Goal: Use online tool/utility: Utilize a website feature to perform a specific function

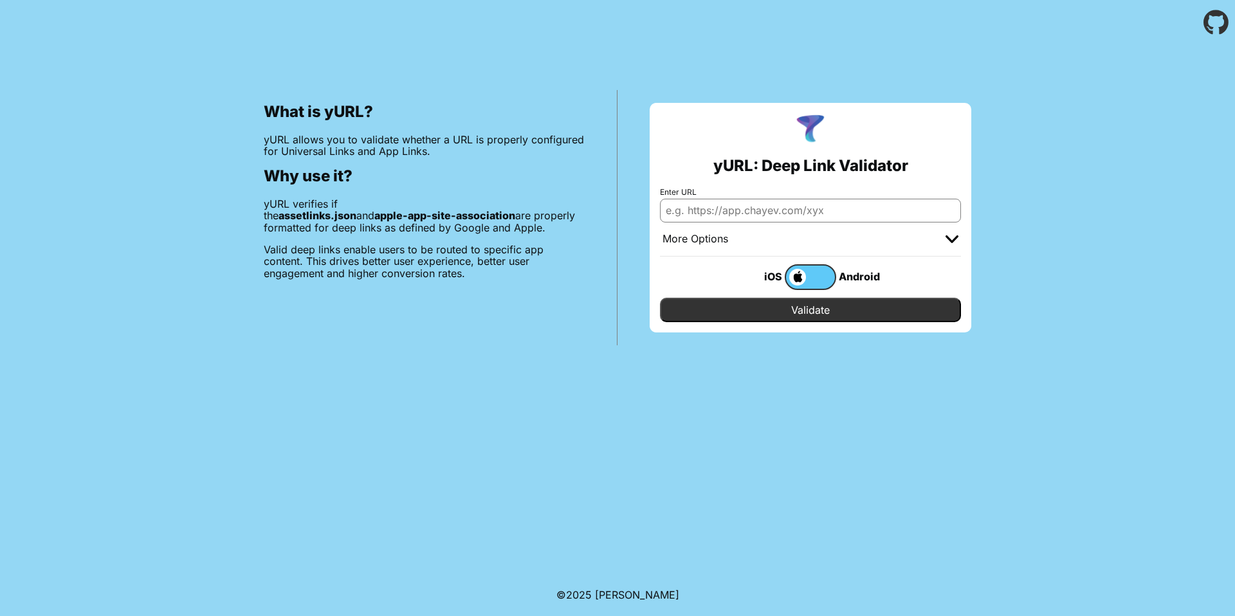
click at [742, 201] on input "Enter URL" at bounding box center [810, 210] width 301 height 23
paste input "[DOMAIN_NAME]"
type input "[DOMAIN_NAME]"
click at [679, 282] on div "iOS Android" at bounding box center [810, 277] width 301 height 41
click at [746, 309] on input "Validate" at bounding box center [810, 310] width 301 height 24
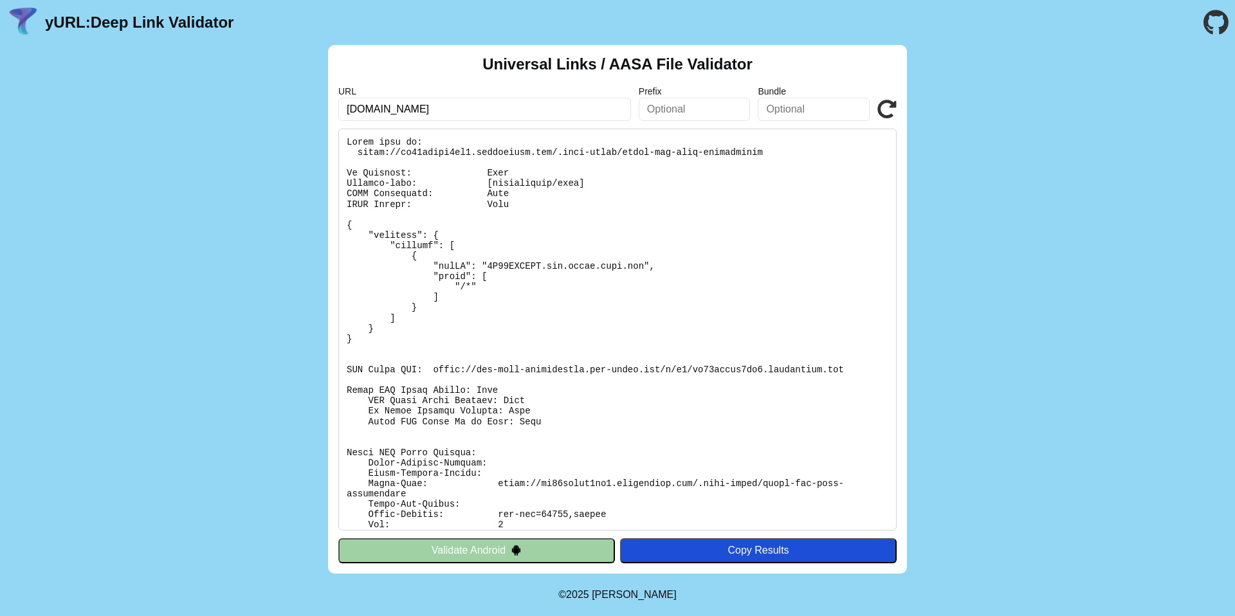
click at [448, 553] on button "Validate Android" at bounding box center [476, 550] width 277 height 24
